Goal: Use online tool/utility: Utilize a website feature to perform a specific function

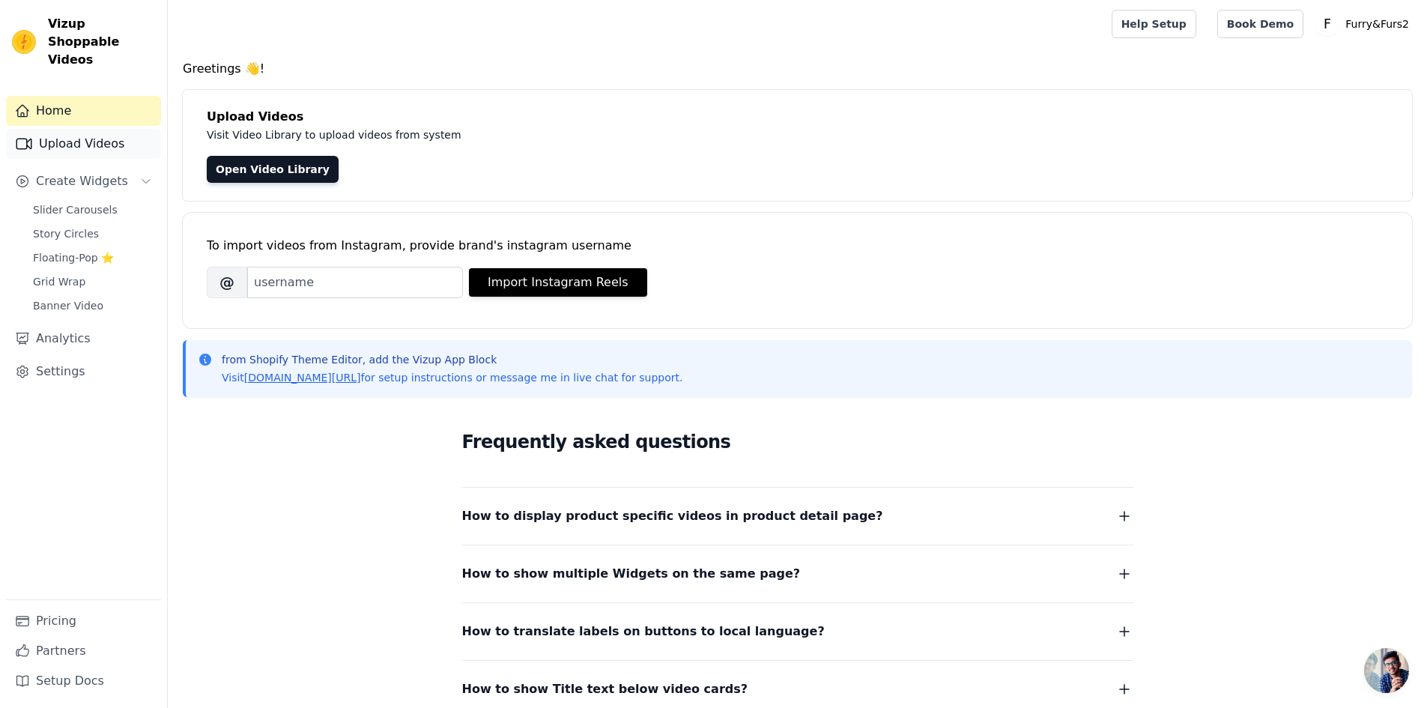
click at [57, 129] on link "Upload Videos" at bounding box center [83, 144] width 155 height 30
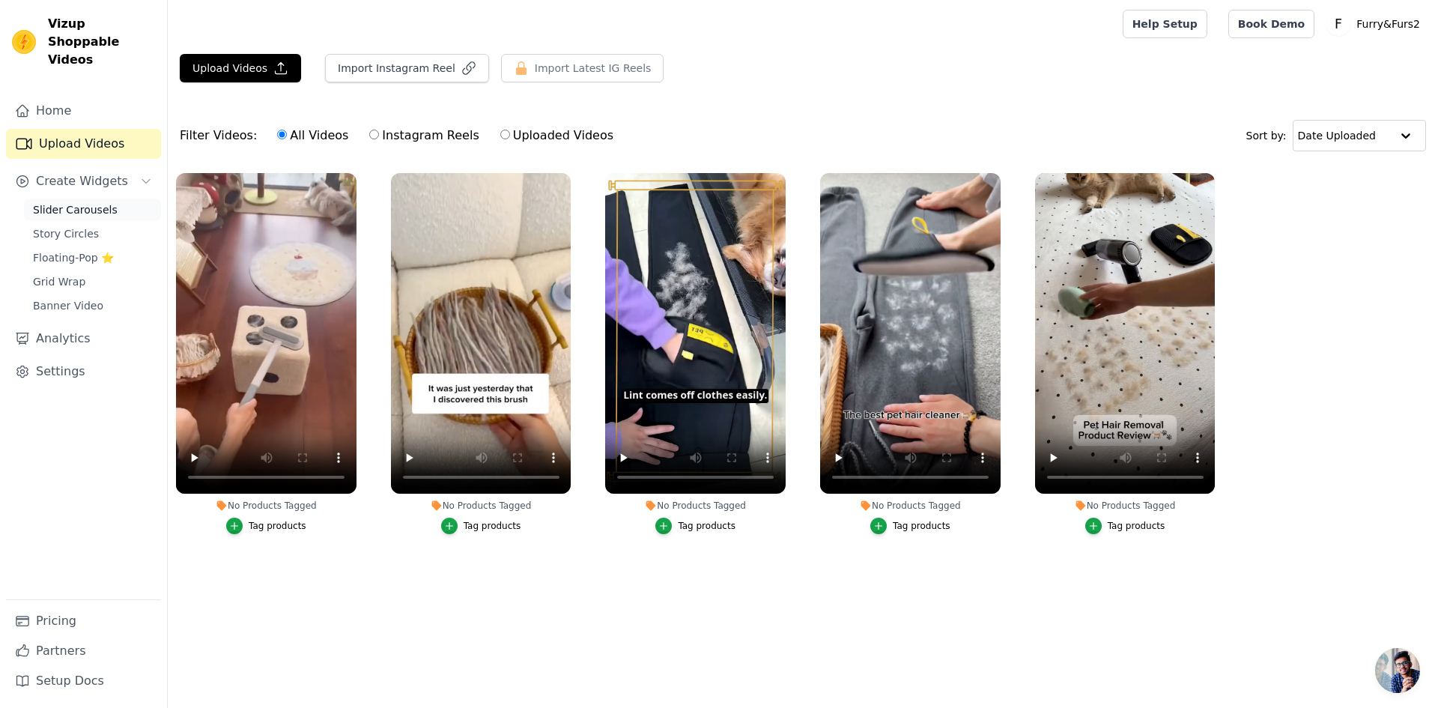
click at [76, 202] on span "Slider Carousels" at bounding box center [75, 209] width 85 height 15
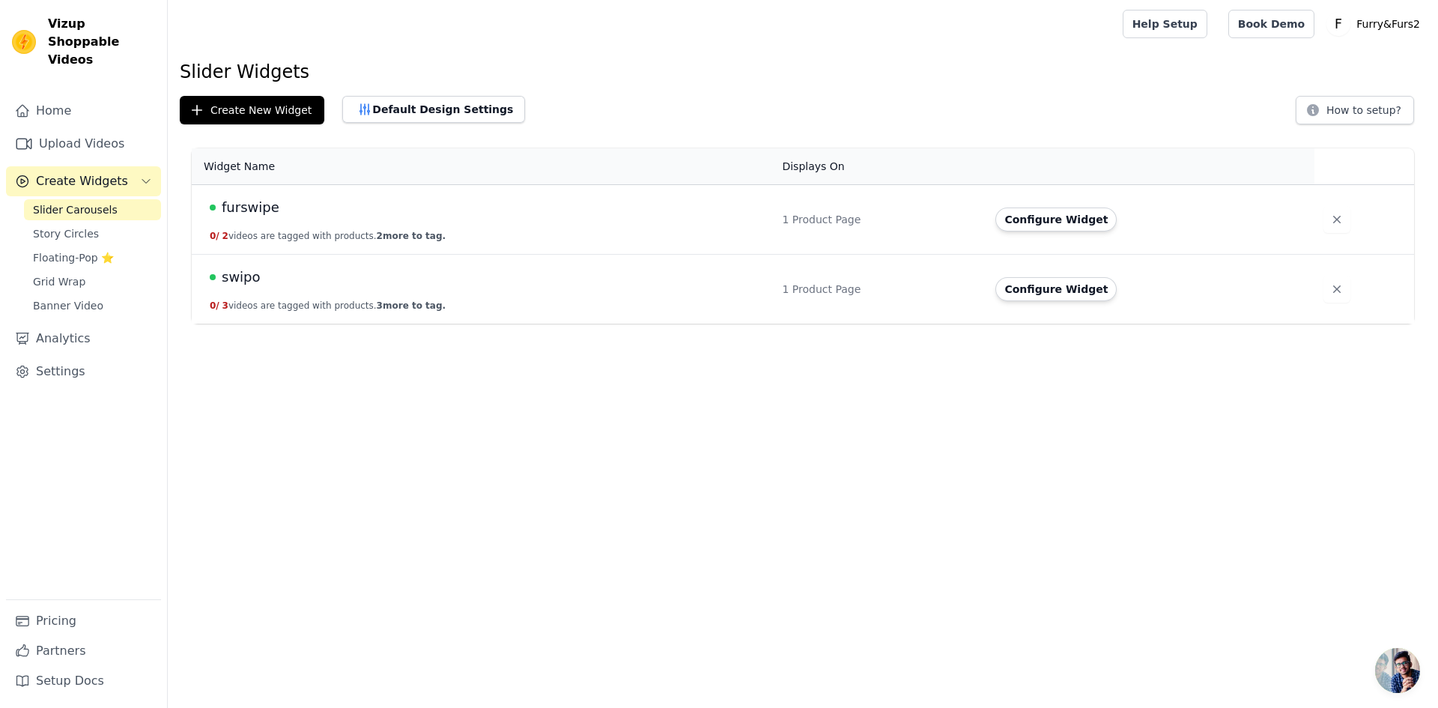
click at [276, 236] on button "0 / 2 videos are tagged with products. 2 more to tag." at bounding box center [328, 236] width 236 height 12
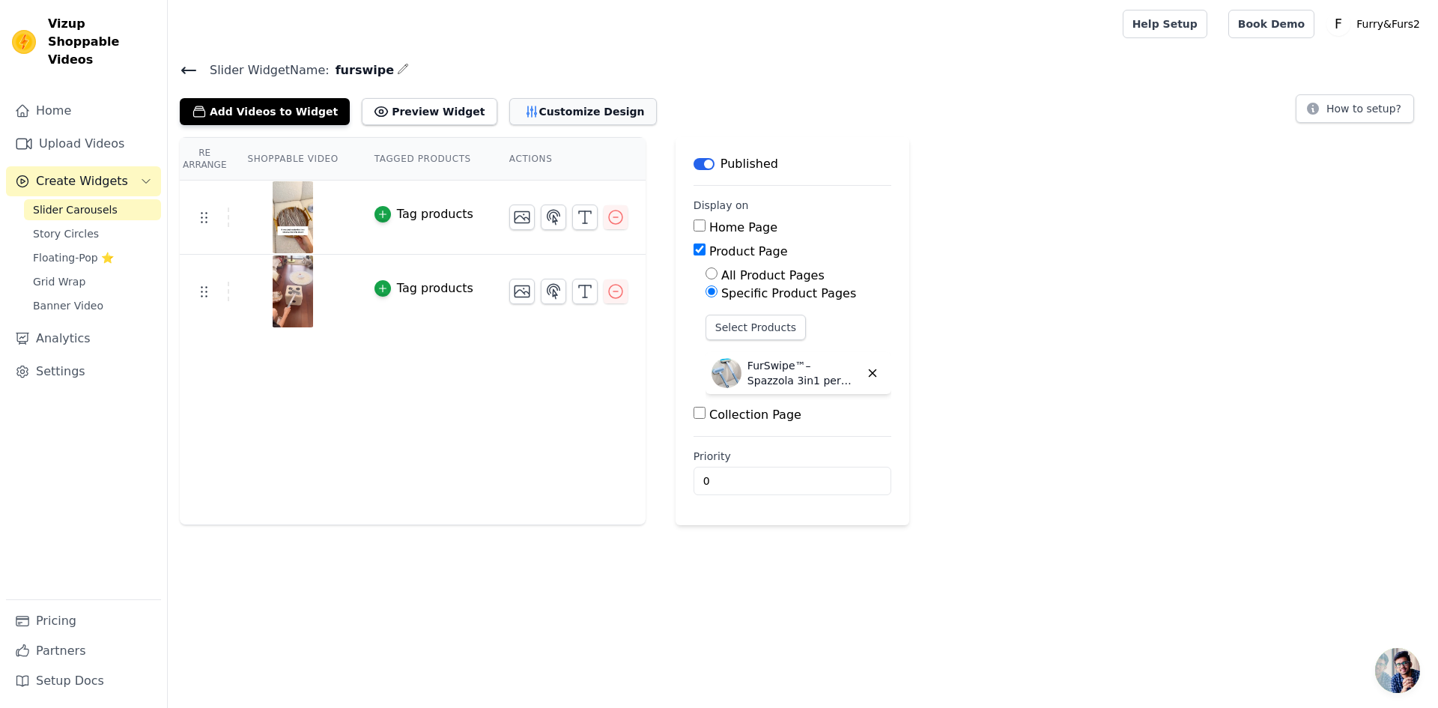
click at [510, 115] on button "Customize Design" at bounding box center [583, 111] width 148 height 27
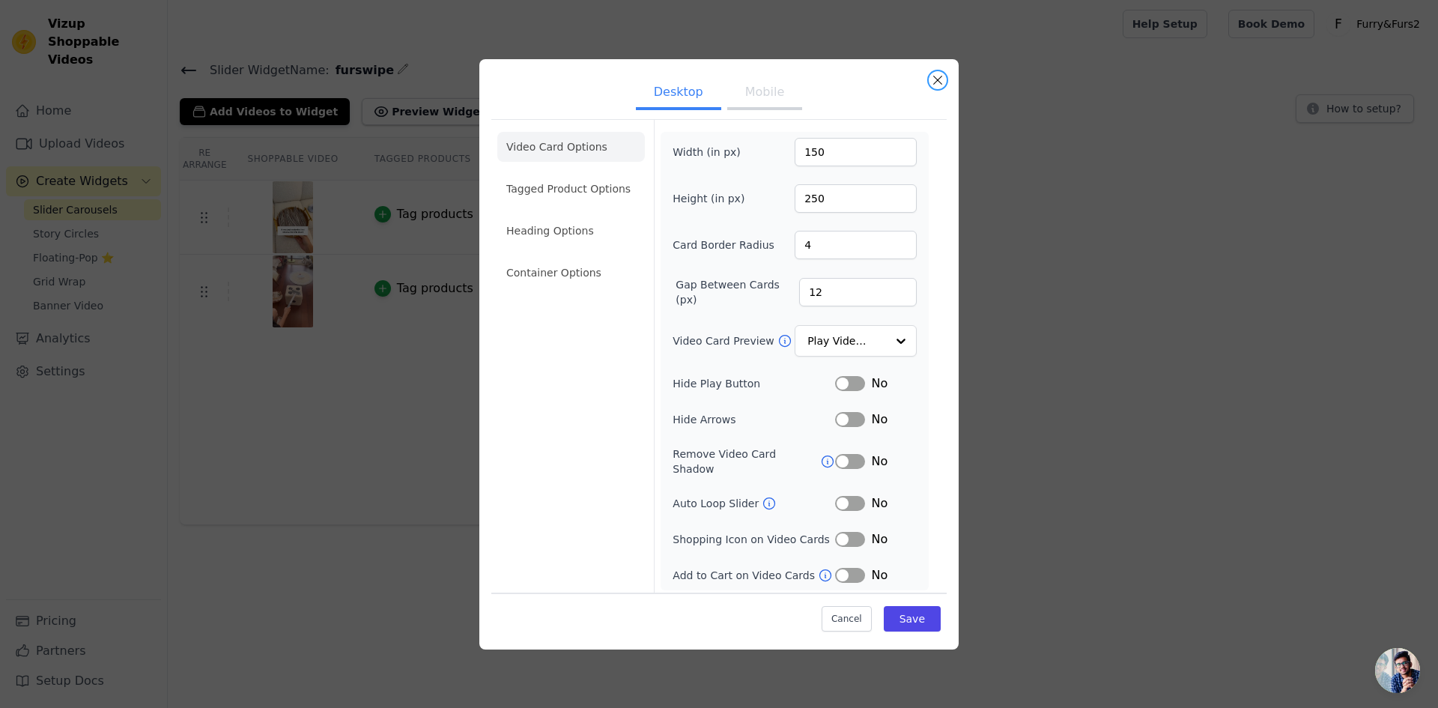
click at [938, 86] on button "Close modal" at bounding box center [938, 80] width 18 height 18
